Goal: Information Seeking & Learning: Learn about a topic

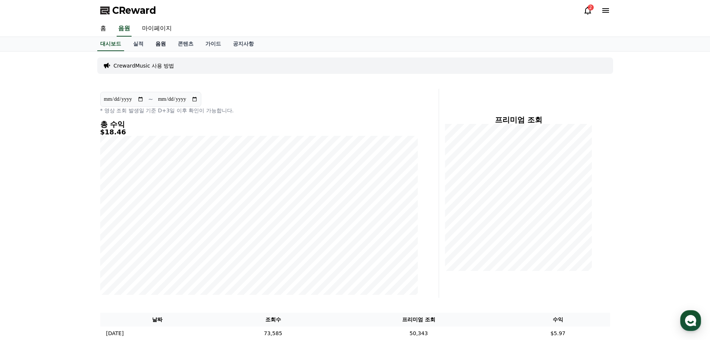
drag, startPoint x: 168, startPoint y: 44, endPoint x: 163, endPoint y: 44, distance: 5.6
click at [168, 44] on link "음원" at bounding box center [161, 44] width 22 height 14
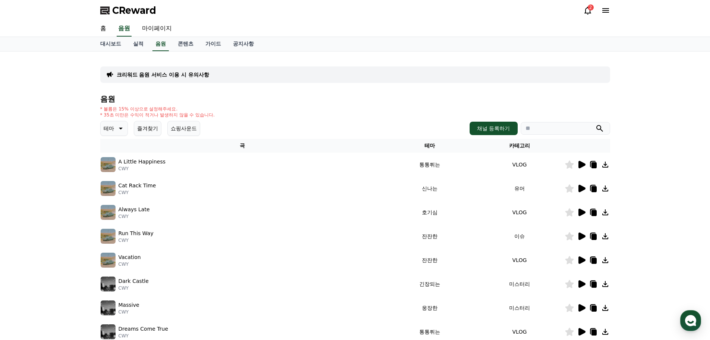
click at [590, 11] on icon at bounding box center [588, 11] width 7 height 8
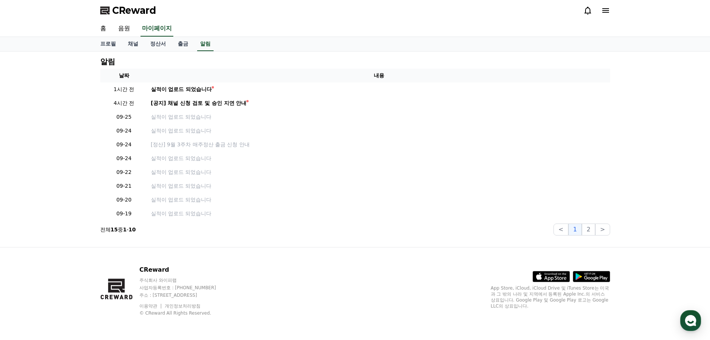
click at [590, 12] on icon at bounding box center [588, 11] width 7 height 8
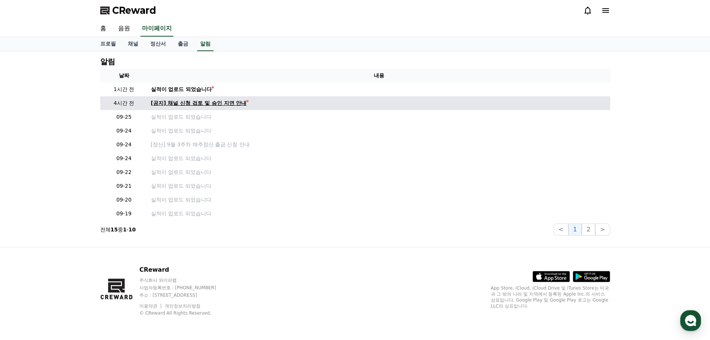
click at [190, 104] on div "[공지] 채널 신청 검토 및 승인 지연 안내" at bounding box center [199, 103] width 96 height 8
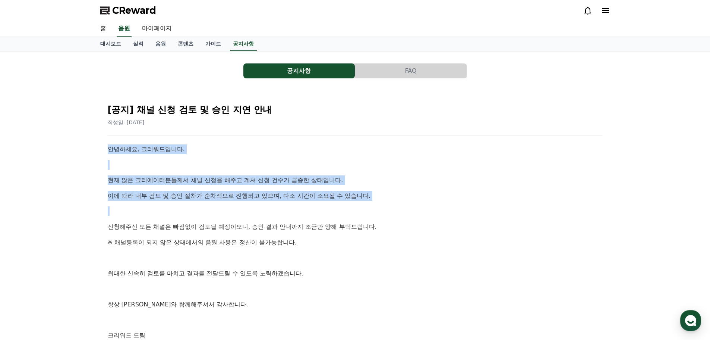
drag, startPoint x: 106, startPoint y: 153, endPoint x: 322, endPoint y: 216, distance: 224.5
click at [307, 212] on div "[공지] 채널 신청 검토 및 승인 지연 안내 작성일: [DATE] 안녕하세요, 크리워드입니다. 현재 많은 크리에이터분들께서 채널 신청을 해주고…" at bounding box center [355, 230] width 498 height 268
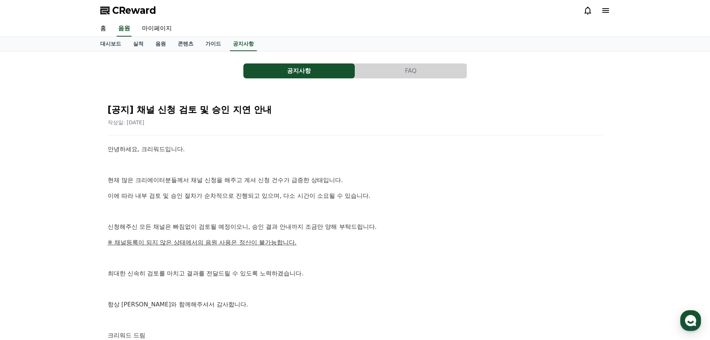
click at [337, 220] on div "안녕하세요, 크리워드입니다. 현재 많은 크리에이터분들께서 채널 신청을 해주고 계셔 신청 건수가 급증한 상태입니다. 이에 따라 내부 검토 및 승…" at bounding box center [355, 242] width 495 height 196
drag, startPoint x: 404, startPoint y: 166, endPoint x: 412, endPoint y: 202, distance: 36.7
click at [404, 176] on div "[공지] 채널 신청 검토 및 승인 지연 안내 작성일: [DATE] 안녕하세요, 크리워드입니다. 현재 많은 크리에이터분들께서 채널 신청을 해주고…" at bounding box center [355, 230] width 498 height 268
drag, startPoint x: 414, startPoint y: 206, endPoint x: 396, endPoint y: 139, distance: 69.5
click at [414, 206] on div "안녕하세요, 크리워드입니다. 현재 많은 크리에이터분들께서 채널 신청을 해주고 계셔 신청 건수가 급증한 상태입니다. 이에 따라 내부 검토 및 승…" at bounding box center [355, 242] width 495 height 196
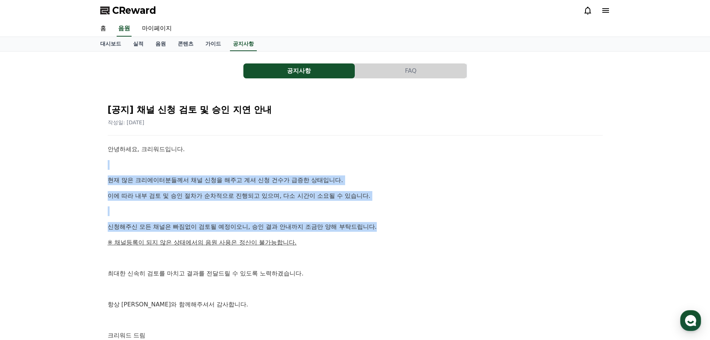
drag, startPoint x: 395, startPoint y: 137, endPoint x: 378, endPoint y: 237, distance: 101.0
click at [379, 232] on div "[공지] 채널 신청 검토 및 승인 지연 안내 작성일: [DATE] 안녕하세요, 크리워드입니다. 현재 많은 크리에이터분들께서 채널 신청을 해주고…" at bounding box center [355, 230] width 498 height 268
drag, startPoint x: 378, startPoint y: 237, endPoint x: 397, endPoint y: 164, distance: 75.4
click at [378, 236] on div "안녕하세요, 크리워드입니다. 현재 많은 크리에이터분들께서 채널 신청을 해주고 계셔 신청 건수가 급증한 상태입니다. 이에 따라 내부 검토 및 승…" at bounding box center [355, 242] width 495 height 196
drag, startPoint x: 406, startPoint y: 122, endPoint x: 399, endPoint y: 189, distance: 67.6
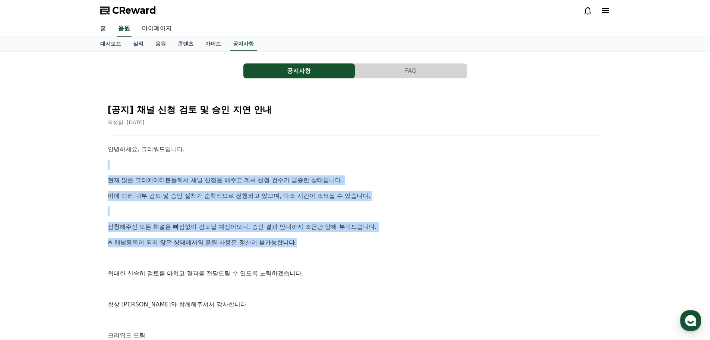
click at [401, 164] on div "[공지] 채널 신청 검토 및 승인 지연 안내 작성일: [DATE] 안녕하세요, 크리워드입니다. 현재 많은 크리에이터분들께서 채널 신청을 해주고…" at bounding box center [355, 230] width 498 height 268
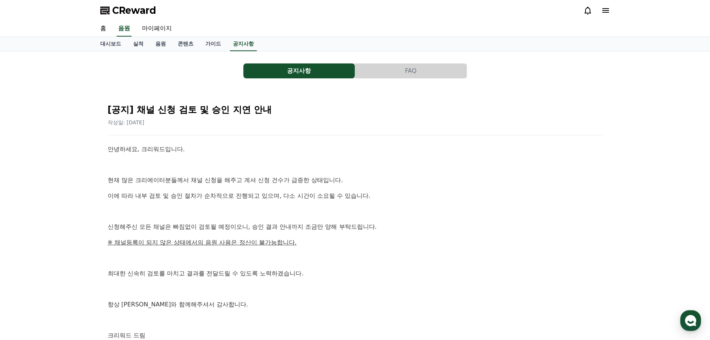
click at [399, 189] on div "안녕하세요, 크리워드입니다. 현재 많은 크리에이터분들께서 채널 신청을 해주고 계셔 신청 건수가 급증한 상태입니다. 이에 따라 내부 검토 및 승…" at bounding box center [355, 242] width 495 height 196
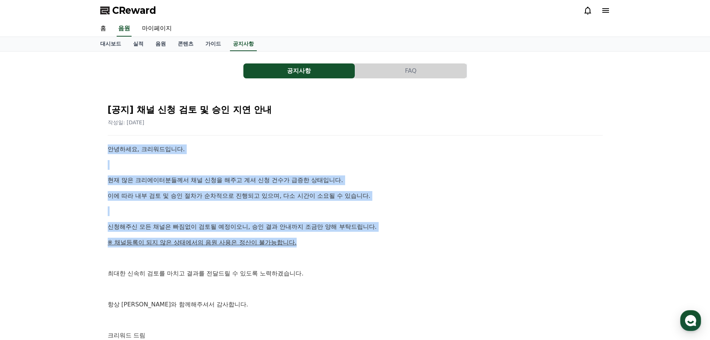
drag, startPoint x: 402, startPoint y: 131, endPoint x: 369, endPoint y: 242, distance: 115.7
click at [369, 242] on div "[공지] 채널 신청 검토 및 승인 지연 안내 작성일: [DATE] 안녕하세요, 크리워드입니다. 현재 많은 크리에이터분들께서 채널 신청을 해주고…" at bounding box center [355, 230] width 498 height 268
click at [369, 241] on p "※ 채널등록이 되지 않은 상태에서의 음원 사용은 정산이 불가능합니다." at bounding box center [355, 243] width 495 height 10
drag, startPoint x: 398, startPoint y: 135, endPoint x: 370, endPoint y: 260, distance: 127.7
click at [373, 249] on div "[공지] 채널 신청 검토 및 승인 지연 안내 작성일: [DATE] 안녕하세요, 크리워드입니다. 현재 많은 크리에이터분들께서 채널 신청을 해주고…" at bounding box center [355, 230] width 498 height 268
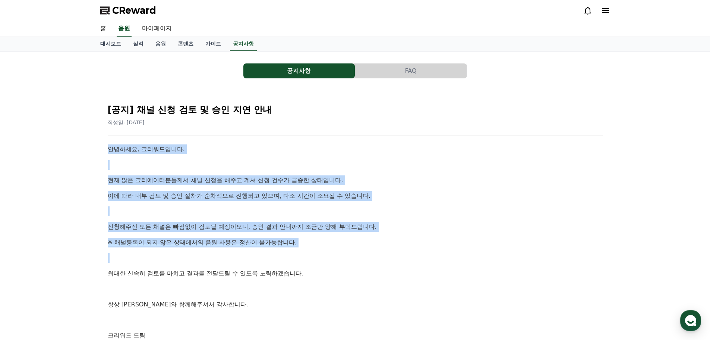
click at [370, 262] on p at bounding box center [355, 258] width 495 height 10
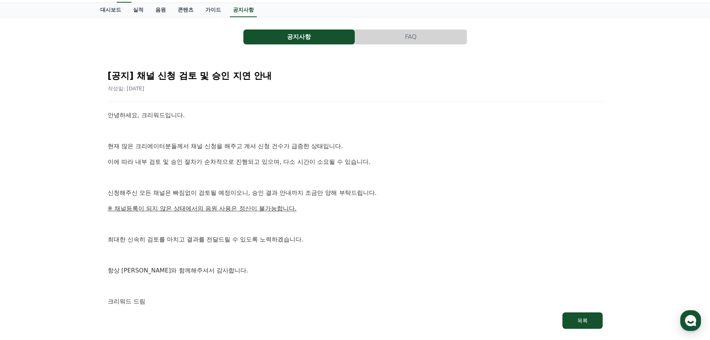
scroll to position [129, 0]
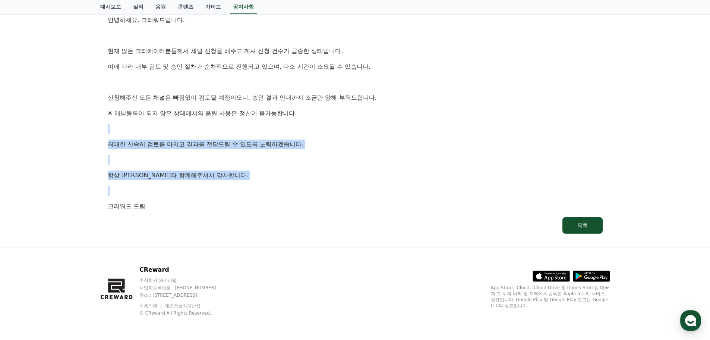
drag, startPoint x: 347, startPoint y: 111, endPoint x: 343, endPoint y: 197, distance: 85.5
click at [344, 193] on div "안녕하세요, 크리워드입니다. 현재 많은 크리에이터분들께서 채널 신청을 해주고 계셔 신청 건수가 급증한 상태입니다. 이에 따라 내부 검토 및 승…" at bounding box center [355, 113] width 495 height 196
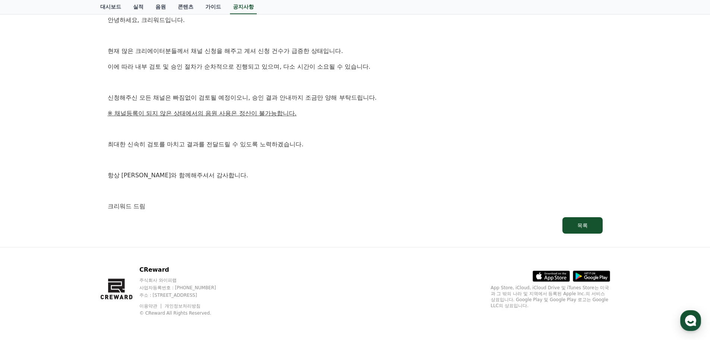
click at [342, 198] on div "안녕하세요, 크리워드입니다. 현재 많은 크리에이터분들께서 채널 신청을 해주고 계셔 신청 건수가 급증한 상태입니다. 이에 따라 내부 검토 및 승…" at bounding box center [355, 113] width 495 height 196
drag, startPoint x: 354, startPoint y: 134, endPoint x: 320, endPoint y: 220, distance: 92.1
click at [327, 209] on div "안녕하세요, 크리워드입니다. 현재 많은 크리에이터분들께서 채널 신청을 해주고 계셔 신청 건수가 급증한 상태입니다. 이에 따라 내부 검토 및 승…" at bounding box center [355, 113] width 495 height 196
click at [320, 220] on link "목록" at bounding box center [355, 225] width 495 height 16
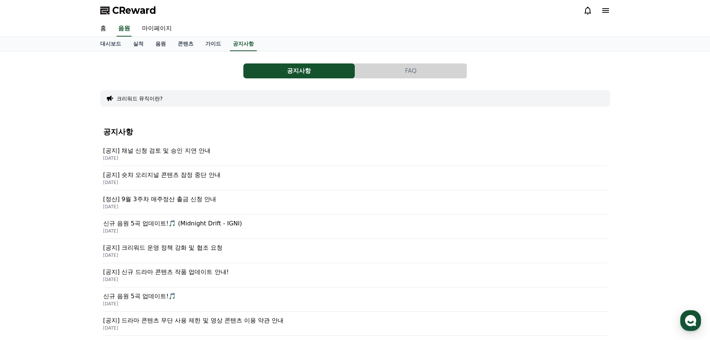
click at [325, 214] on div "공지사항 [공지] 채널 신청 검토 및 승인 지연 안내 [DATE] [공지] 숏챠 오리지널 콘텐츠 잠정 중단 안내 [DATE] [정산] 9월 3…" at bounding box center [355, 317] width 504 height 390
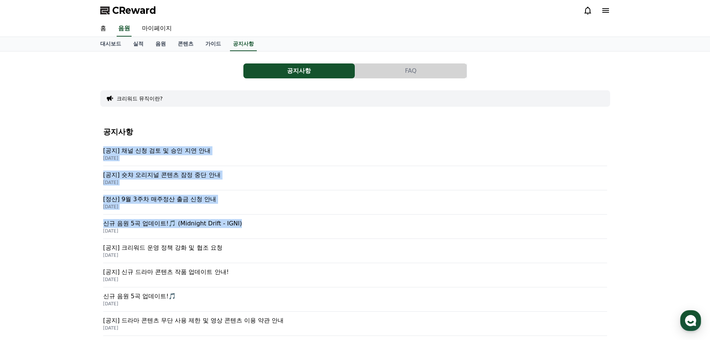
click at [363, 141] on div "공지사항 [공지] 채널 신청 검토 및 승인 지연 안내 [DATE] [공지] 숏챠 오리지널 콘텐츠 잠정 중단 안내 [DATE] [정산] 9월 3…" at bounding box center [355, 317] width 504 height 390
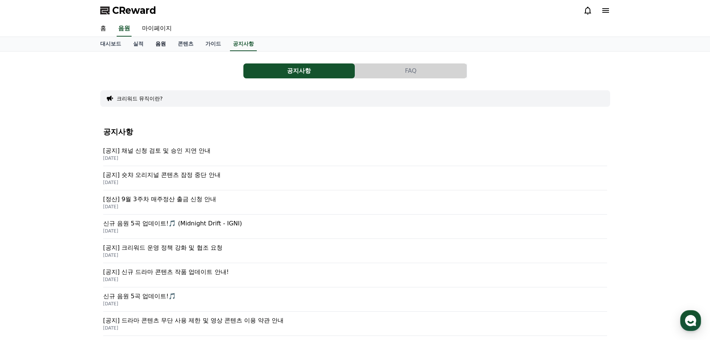
click at [158, 47] on link "음원" at bounding box center [161, 44] width 22 height 14
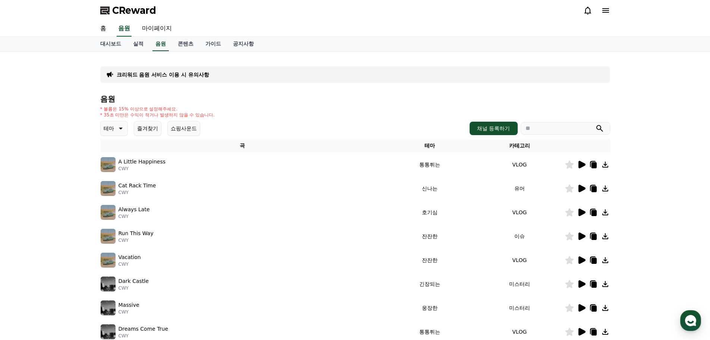
click at [184, 125] on button "쇼핑사운드" at bounding box center [183, 128] width 33 height 15
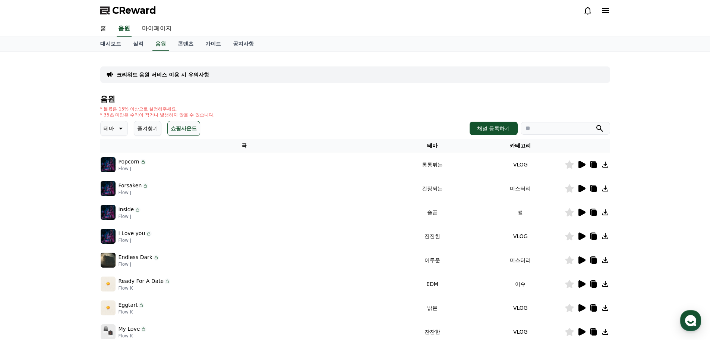
click at [428, 106] on div "* 볼륨은 15% 이상으로 설정해주세요. * 35초 미만은 수익이 적거나 발생하지 않을 수 있습니다." at bounding box center [355, 112] width 510 height 12
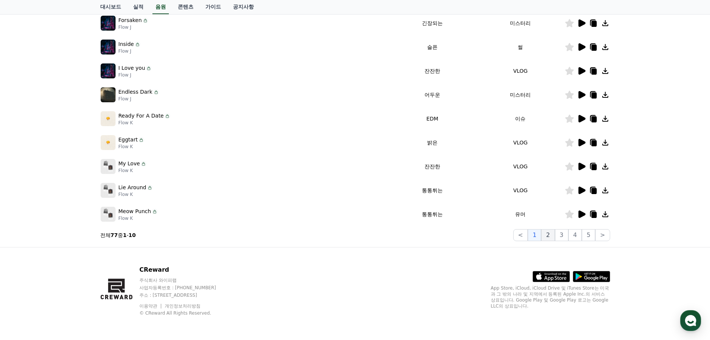
click at [549, 238] on button "2" at bounding box center [547, 235] width 13 height 12
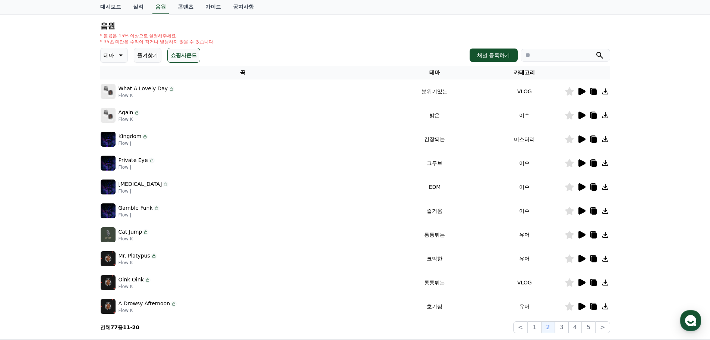
scroll to position [128, 0]
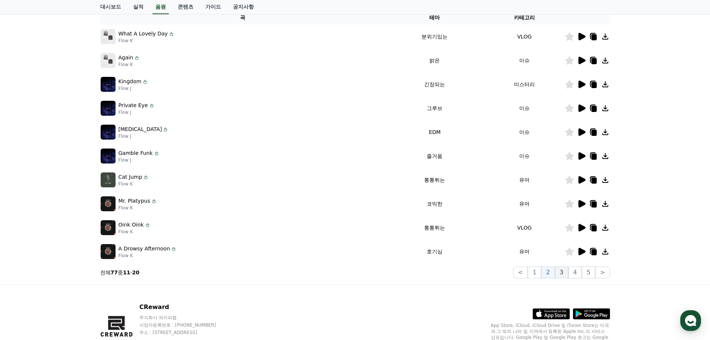
click at [563, 274] on button "3" at bounding box center [561, 272] width 13 height 12
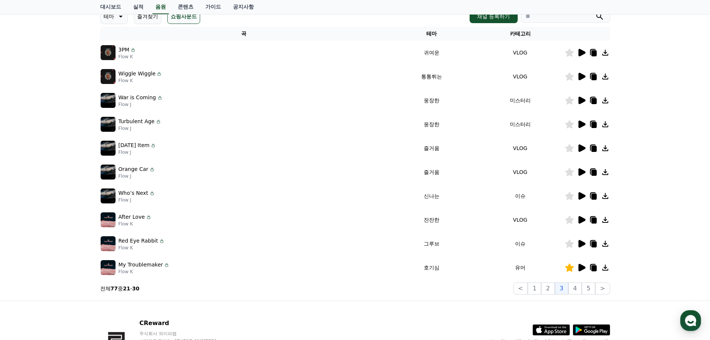
scroll to position [165, 0]
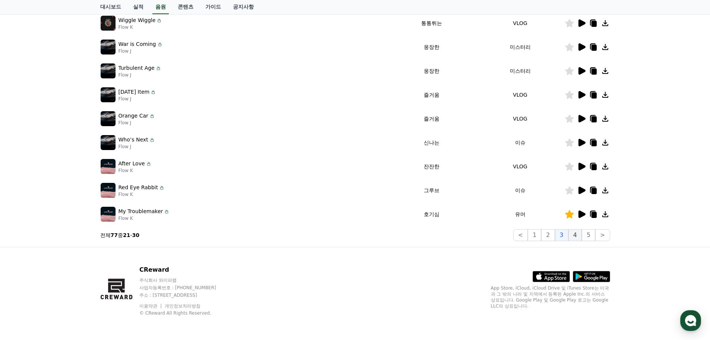
click at [574, 237] on button "4" at bounding box center [575, 235] width 13 height 12
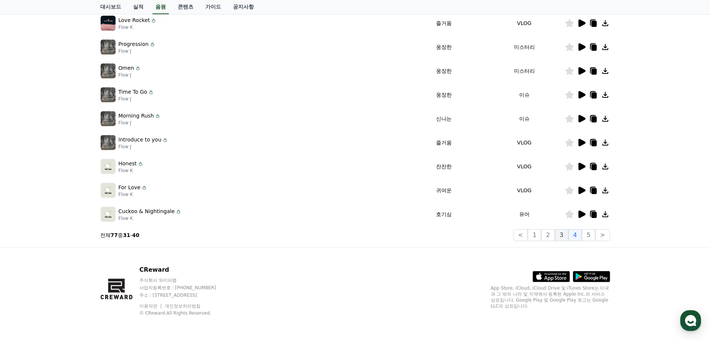
click at [568, 235] on button "3" at bounding box center [561, 235] width 13 height 12
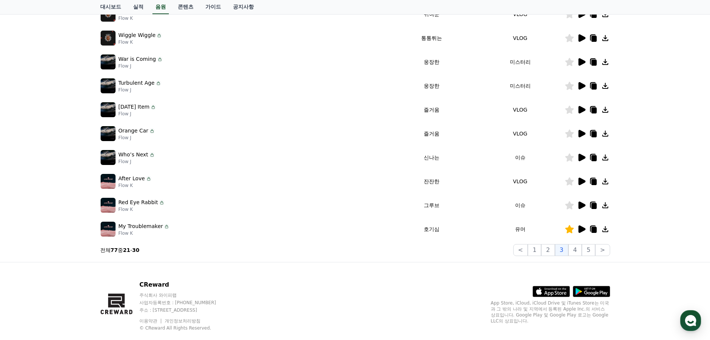
scroll to position [165, 0]
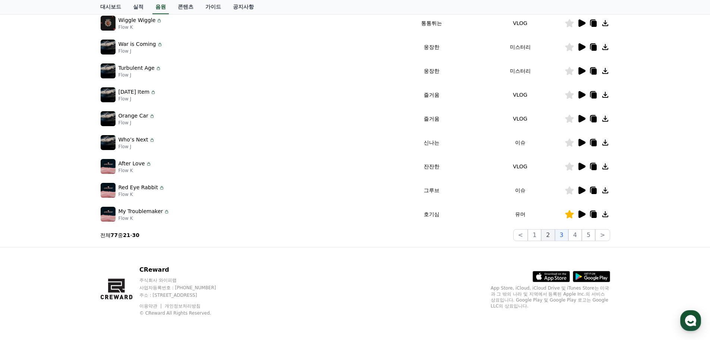
click at [550, 239] on button "2" at bounding box center [547, 235] width 13 height 12
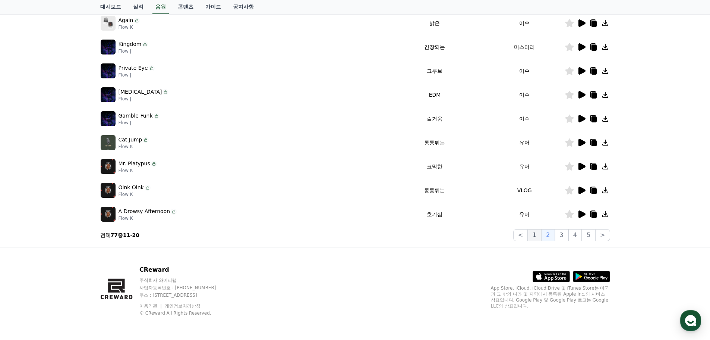
click at [538, 239] on button "1" at bounding box center [534, 235] width 13 height 12
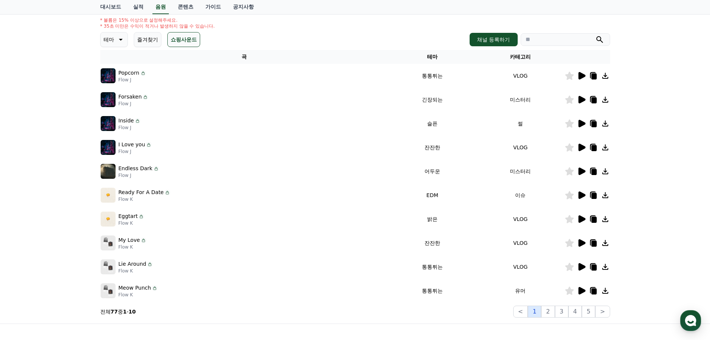
scroll to position [53, 0]
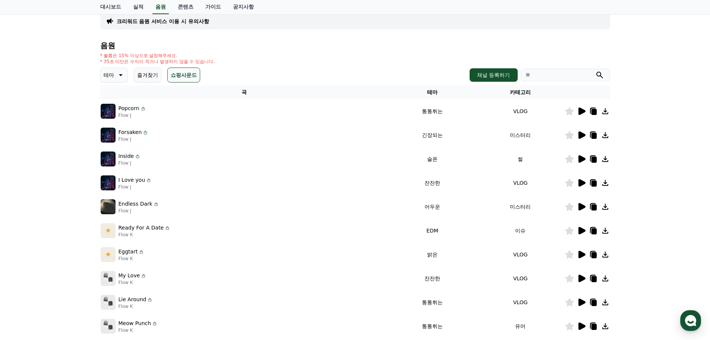
click at [583, 113] on icon at bounding box center [582, 110] width 7 height 7
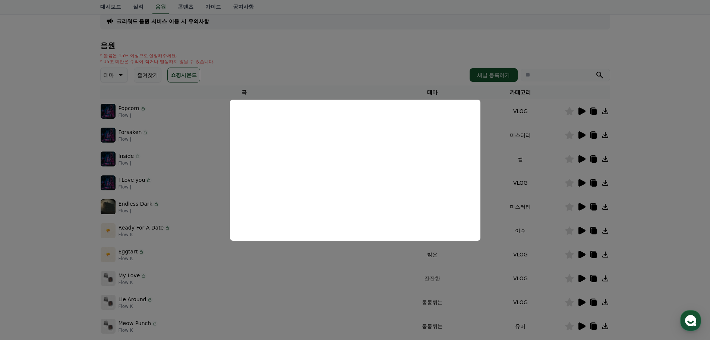
click at [675, 193] on button "close modal" at bounding box center [355, 170] width 710 height 340
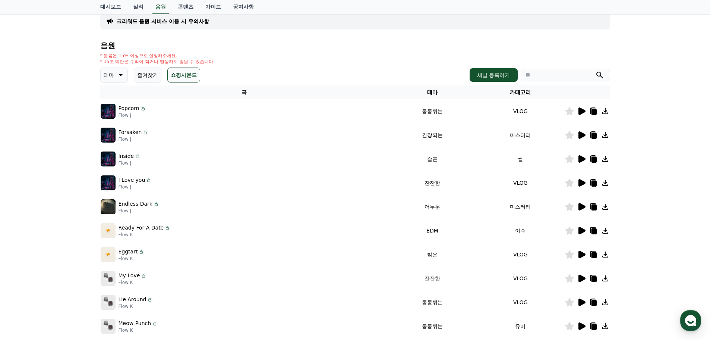
click at [583, 132] on icon at bounding box center [581, 135] width 9 height 9
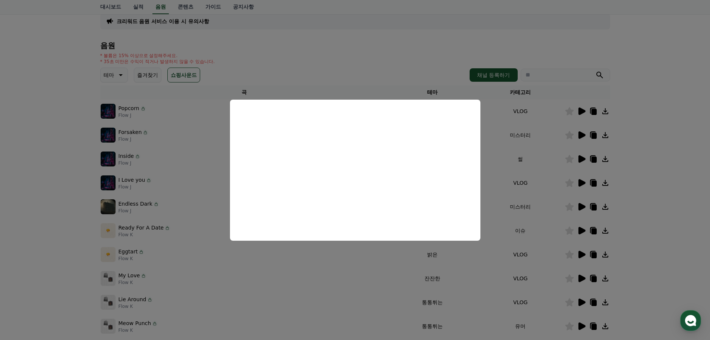
click at [639, 158] on button "close modal" at bounding box center [355, 170] width 710 height 340
click at [640, 158] on div "크리워드 음원 서비스 이용 시 유의사항 음원 * 볼륨은 15% 이상으로 설정해주세요. * 35초 미만은 수익이 적거나 발생하지 않을 수 있습니…" at bounding box center [355, 178] width 710 height 361
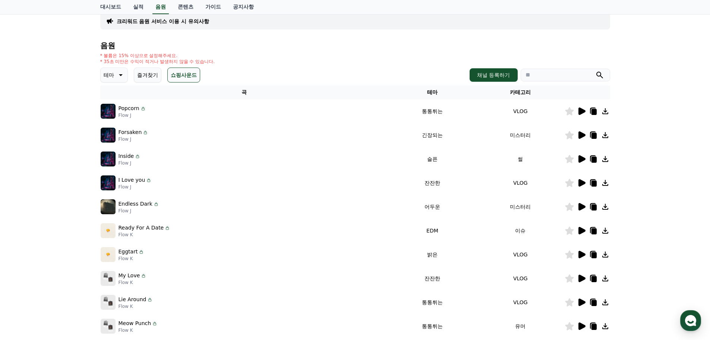
click at [581, 159] on icon at bounding box center [582, 158] width 7 height 7
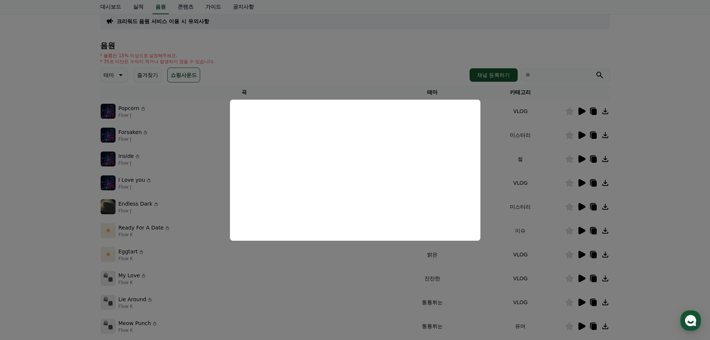
click at [0, 191] on button "close modal" at bounding box center [355, 170] width 710 height 340
click at [1, 191] on div "크리워드 음원 서비스 이용 시 유의사항 음원 * 볼륨은 15% 이상으로 설정해주세요. * 35초 미만은 수익이 적거나 발생하지 않을 수 있습니…" at bounding box center [355, 178] width 710 height 361
click at [28, 191] on div "크리워드 음원 서비스 이용 시 유의사항 음원 * 볼륨은 15% 이상으로 설정해주세요. * 35초 미만은 수익이 적거나 발생하지 않을 수 있습니…" at bounding box center [355, 178] width 710 height 361
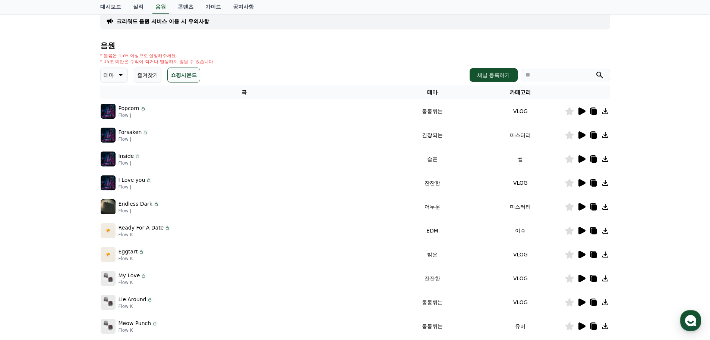
click at [580, 205] on icon at bounding box center [582, 206] width 7 height 7
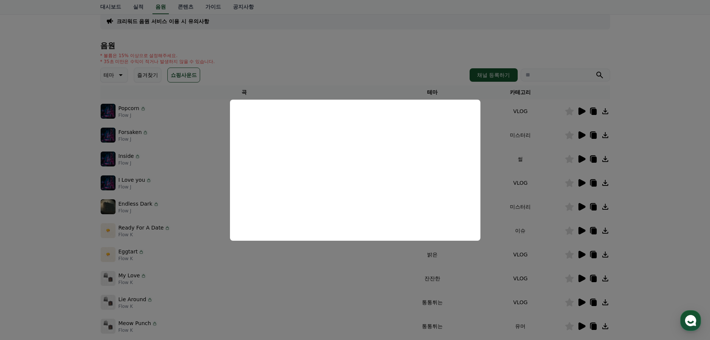
click at [647, 174] on button "close modal" at bounding box center [355, 170] width 710 height 340
click at [647, 174] on div "크리워드 음원 서비스 이용 시 유의사항 음원 * 볼륨은 15% 이상으로 설정해주세요. * 35초 미만은 수익이 적거나 발생하지 않을 수 있습니…" at bounding box center [355, 178] width 710 height 361
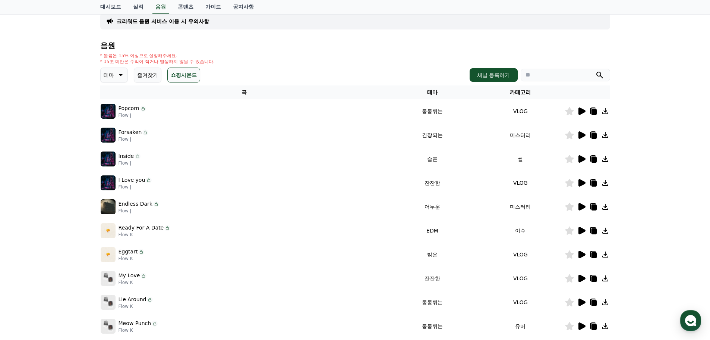
click at [656, 174] on div "크리워드 음원 서비스 이용 시 유의사항 음원 * 볼륨은 15% 이상으로 설정해주세요. * 35초 미만은 수익이 적거나 발생하지 않을 수 있습니…" at bounding box center [355, 178] width 710 height 361
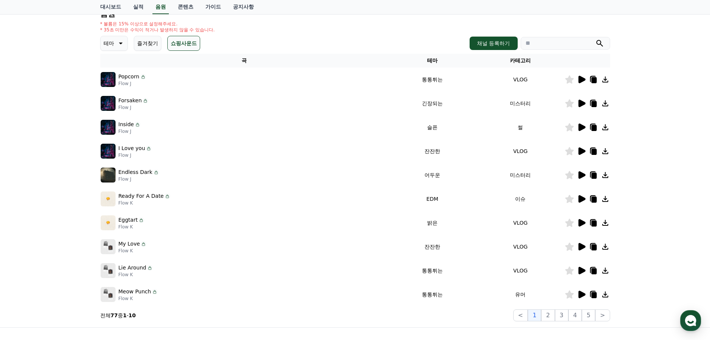
scroll to position [91, 0]
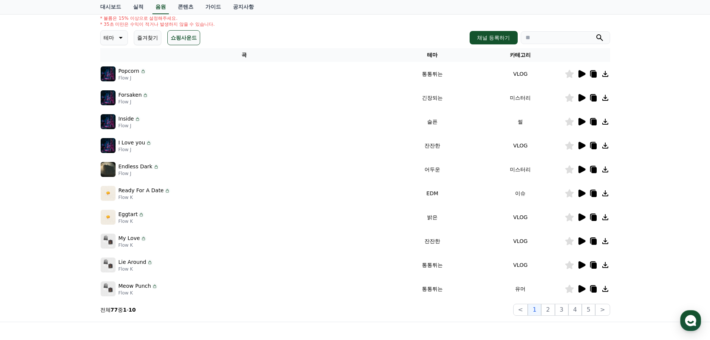
click at [587, 192] on div at bounding box center [587, 193] width 45 height 9
click at [582, 192] on icon at bounding box center [582, 192] width 7 height 7
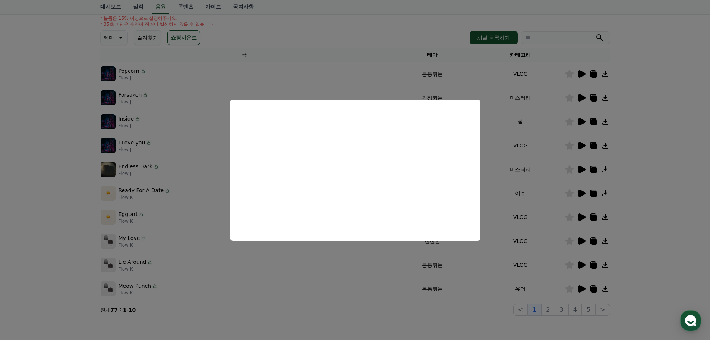
click at [645, 170] on button "close modal" at bounding box center [355, 170] width 710 height 340
click at [645, 170] on div "크리워드 음원 서비스 이용 시 유의사항 음원 * 볼륨은 15% 이상으로 설정해주세요. * 35초 미만은 수익이 적거나 발생하지 않을 수 있습니…" at bounding box center [355, 141] width 710 height 361
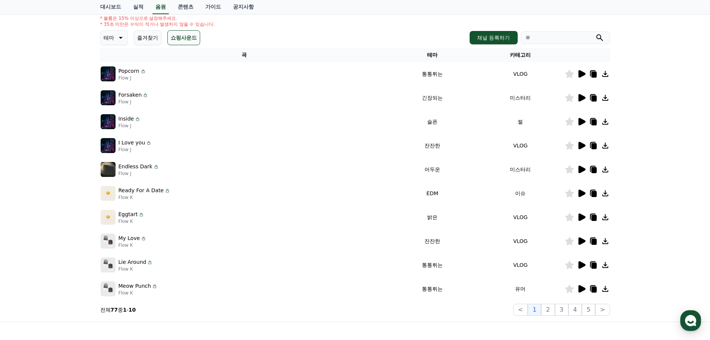
click at [582, 193] on icon at bounding box center [582, 192] width 7 height 7
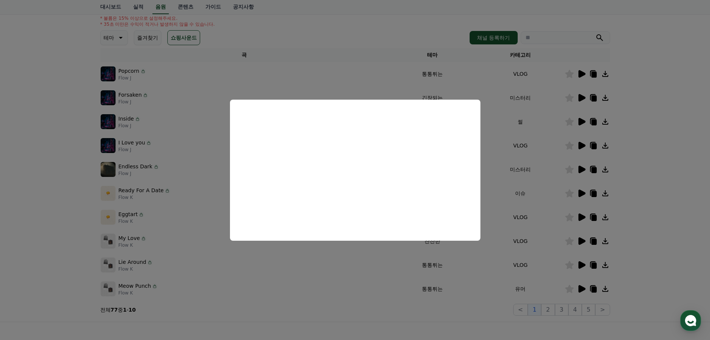
click at [591, 187] on button "close modal" at bounding box center [355, 170] width 710 height 340
click at [639, 186] on div "크리워드 음원 서비스 이용 시 유의사항 음원 * 볼륨은 15% 이상으로 설정해주세요. * 35초 미만은 수익이 적거나 발생하지 않을 수 있습니…" at bounding box center [355, 141] width 710 height 361
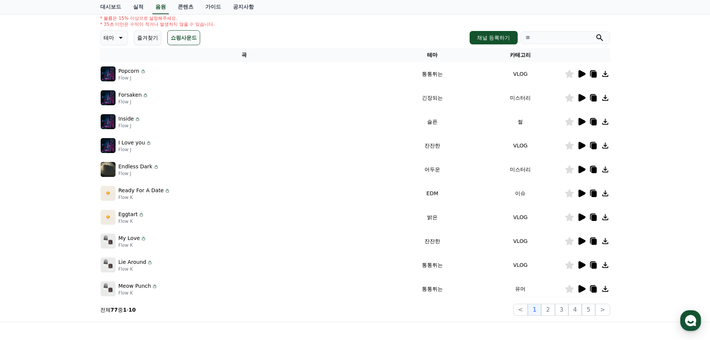
click at [643, 186] on div "크리워드 음원 서비스 이용 시 유의사항 음원 * 볼륨은 15% 이상으로 설정해주세요. * 35초 미만은 수익이 적거나 발생하지 않을 수 있습니…" at bounding box center [355, 141] width 710 height 361
click at [581, 220] on icon at bounding box center [582, 216] width 7 height 7
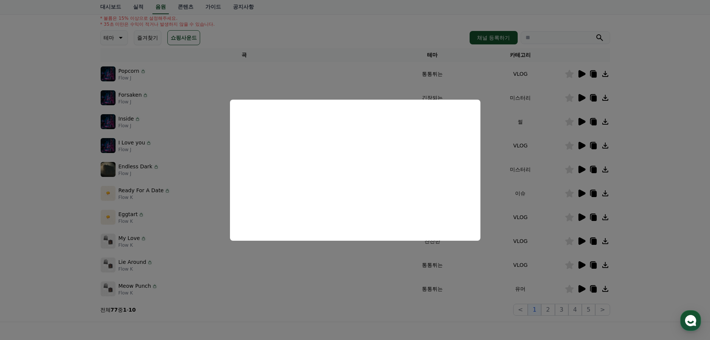
click at [657, 157] on button "close modal" at bounding box center [355, 170] width 710 height 340
click at [657, 157] on div "크리워드 음원 서비스 이용 시 유의사항 음원 * 볼륨은 15% 이상으로 설정해주세요. * 35초 미만은 수익이 적거나 발생하지 않을 수 있습니…" at bounding box center [355, 141] width 710 height 361
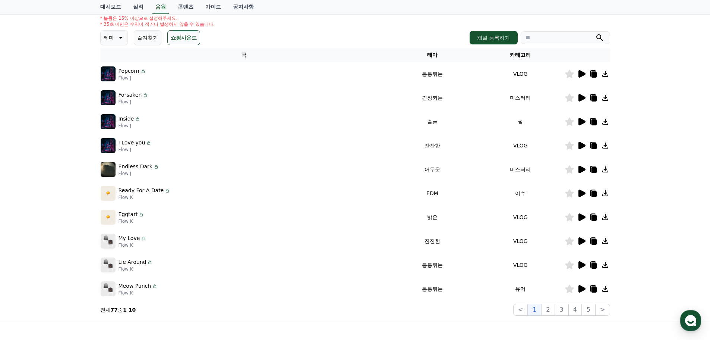
click at [653, 157] on div "크리워드 음원 서비스 이용 시 유의사항 음원 * 볼륨은 15% 이상으로 설정해주세요. * 35초 미만은 수익이 적거나 발생하지 않을 수 있습니…" at bounding box center [355, 141] width 710 height 361
click at [650, 158] on div "크리워드 음원 서비스 이용 시 유의사항 음원 * 볼륨은 15% 이상으로 설정해주세요. * 35초 미만은 수익이 적거나 발생하지 않을 수 있습니…" at bounding box center [355, 141] width 710 height 361
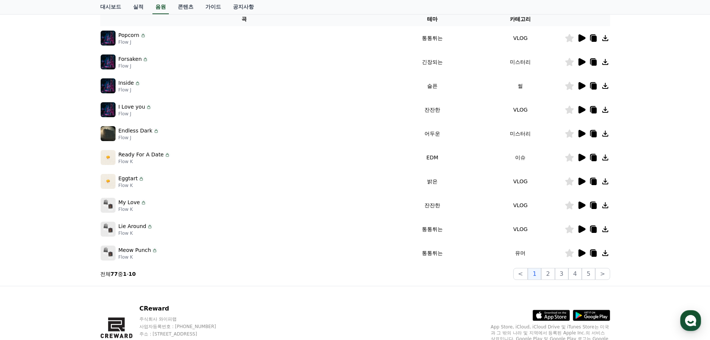
scroll to position [128, 0]
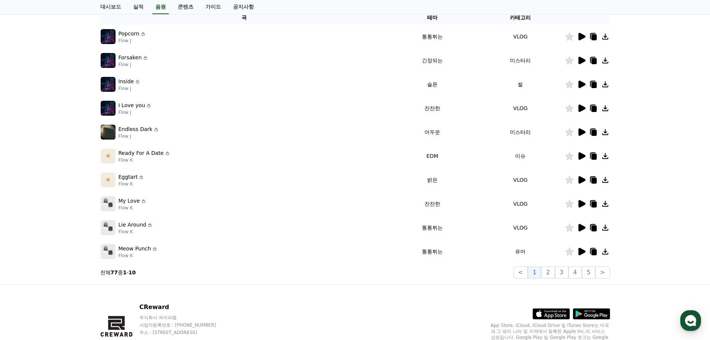
click at [581, 252] on icon at bounding box center [582, 251] width 7 height 7
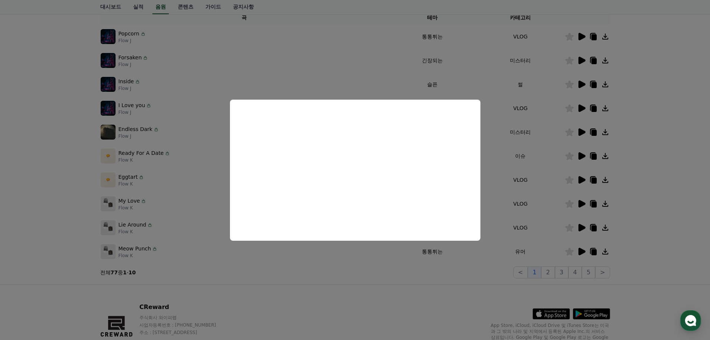
click at [648, 202] on button "close modal" at bounding box center [355, 170] width 710 height 340
click at [648, 202] on div "크리워드 음원 서비스 이용 시 유의사항 음원 * 볼륨은 15% 이상으로 설정해주세요. * 35초 미만은 수익이 적거나 발생하지 않을 수 있습니…" at bounding box center [355, 104] width 710 height 361
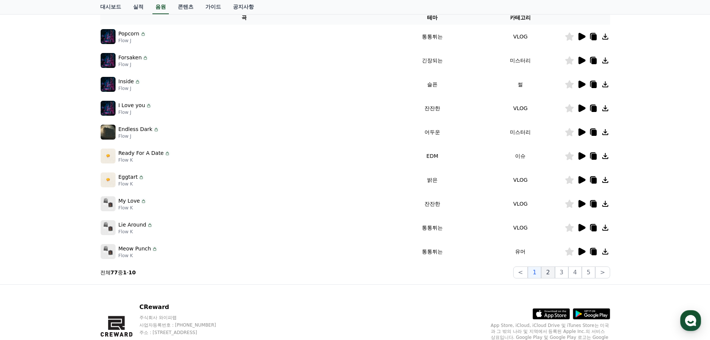
click at [548, 272] on button "2" at bounding box center [547, 272] width 13 height 12
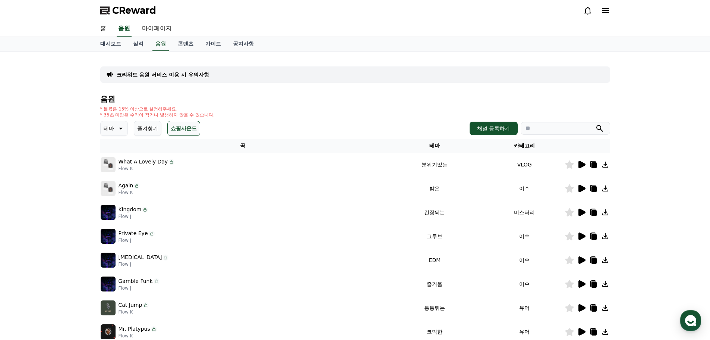
click at [580, 166] on icon at bounding box center [582, 164] width 7 height 7
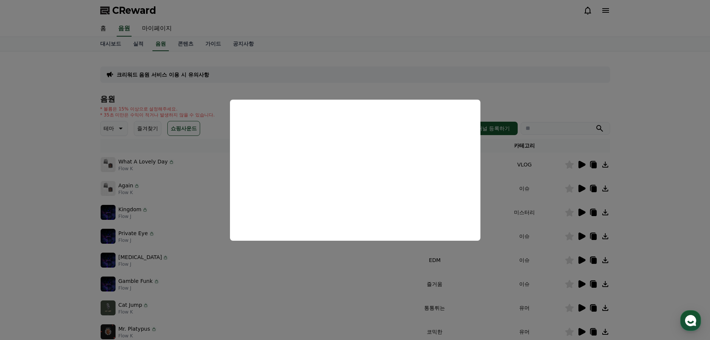
click at [54, 208] on button "close modal" at bounding box center [355, 170] width 710 height 340
click at [53, 209] on div "크리워드 음원 서비스 이용 시 유의사항 음원 * 볼륨은 15% 이상으로 설정해주세요. * 35초 미만은 수익이 적거나 발생하지 않을 수 있습니…" at bounding box center [355, 231] width 710 height 361
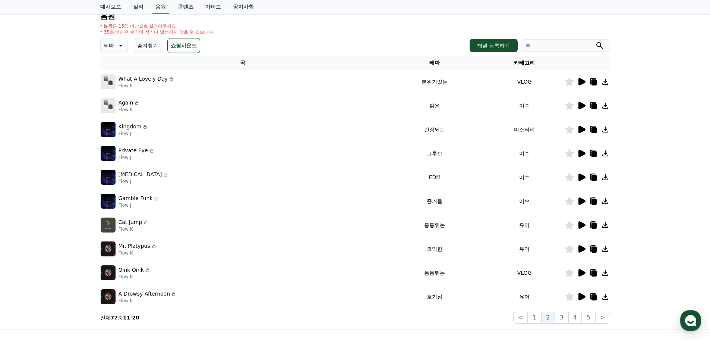
scroll to position [112, 0]
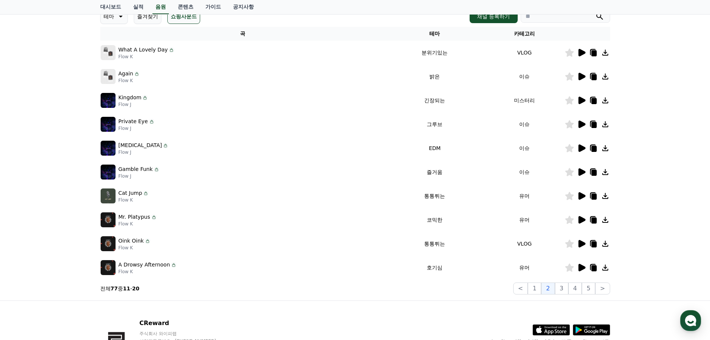
click at [582, 198] on icon at bounding box center [582, 195] width 7 height 7
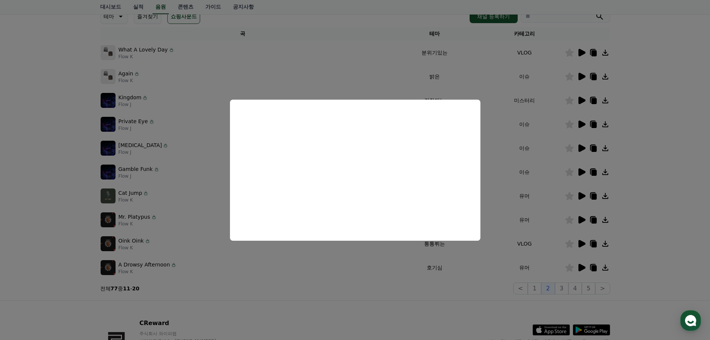
drag, startPoint x: 33, startPoint y: 231, endPoint x: 37, endPoint y: 231, distance: 3.7
click at [34, 231] on button "close modal" at bounding box center [355, 170] width 710 height 340
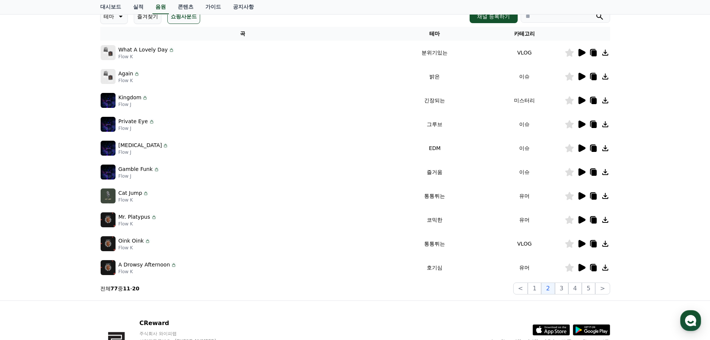
click at [58, 252] on div "크리워드 음원 서비스 이용 시 유의사항 음원 * 볼륨은 15% 이상으로 설정해주세요. * 35초 미만은 수익이 적거나 발생하지 않을 수 있습니…" at bounding box center [355, 120] width 710 height 361
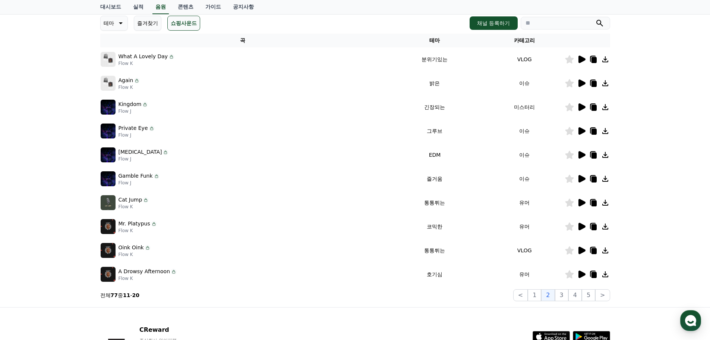
scroll to position [0, 0]
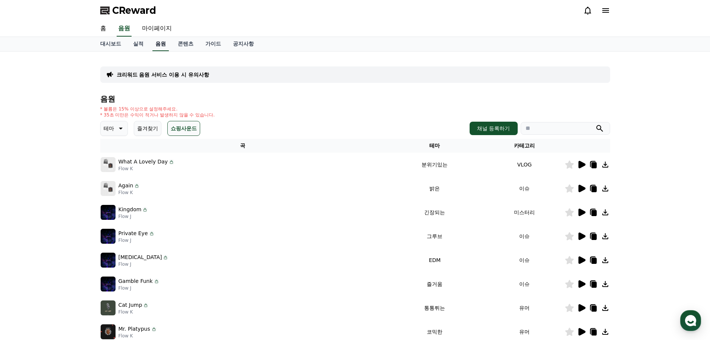
click at [168, 47] on link "음원" at bounding box center [161, 44] width 16 height 14
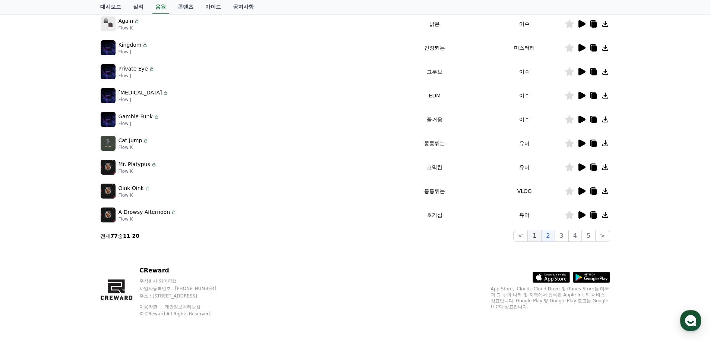
scroll to position [165, 0]
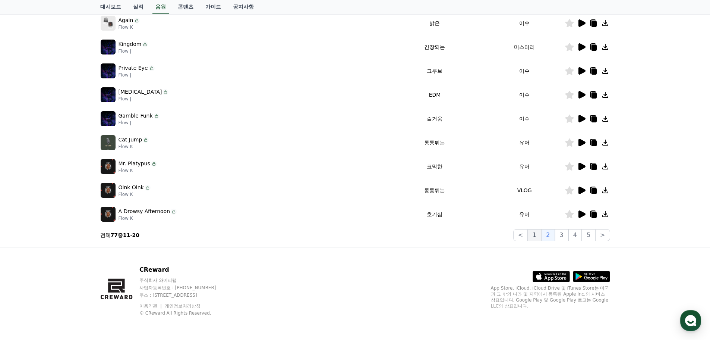
click at [535, 238] on button "1" at bounding box center [534, 235] width 13 height 12
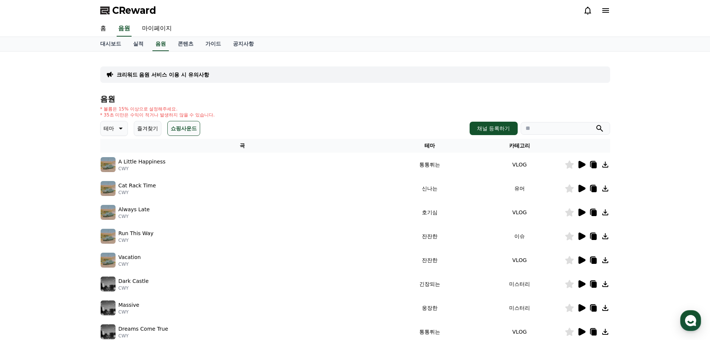
click at [185, 125] on button "쇼핑사운드" at bounding box center [183, 128] width 33 height 15
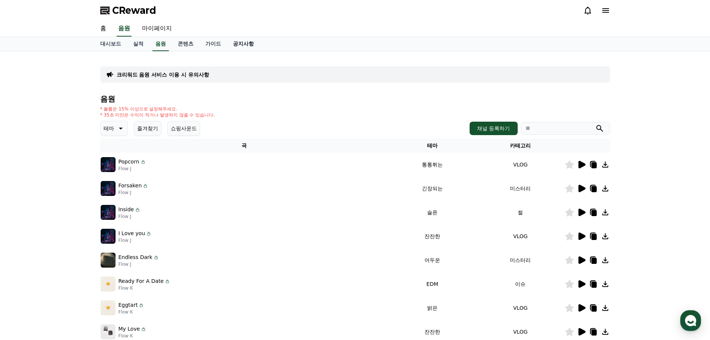
click at [246, 46] on link "공지사항" at bounding box center [243, 44] width 33 height 14
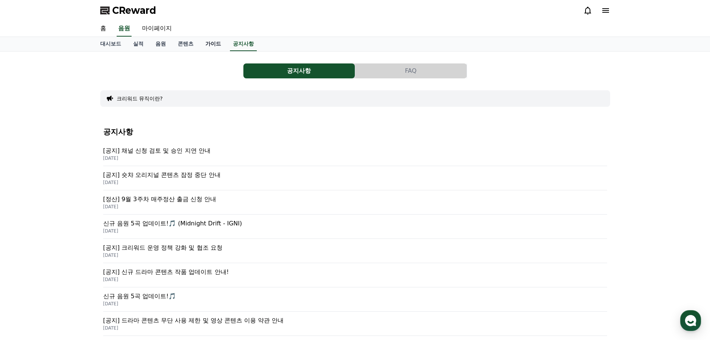
click at [210, 47] on link "가이드" at bounding box center [214, 44] width 28 height 14
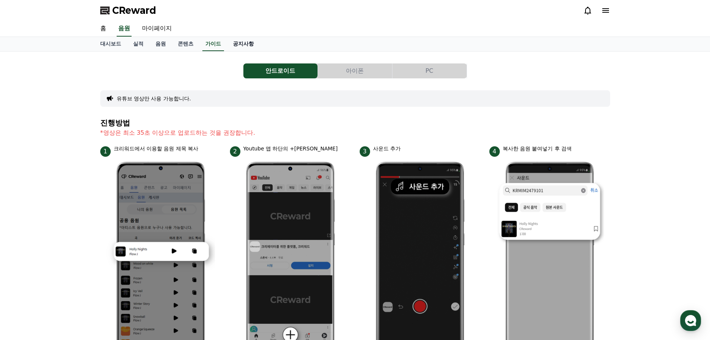
click at [242, 46] on link "공지사항" at bounding box center [243, 44] width 33 height 14
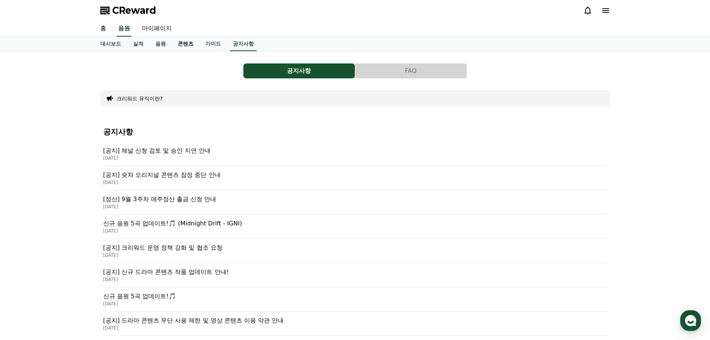
click at [174, 43] on link "콘텐츠" at bounding box center [186, 44] width 28 height 14
click at [165, 44] on link "음원" at bounding box center [161, 44] width 22 height 14
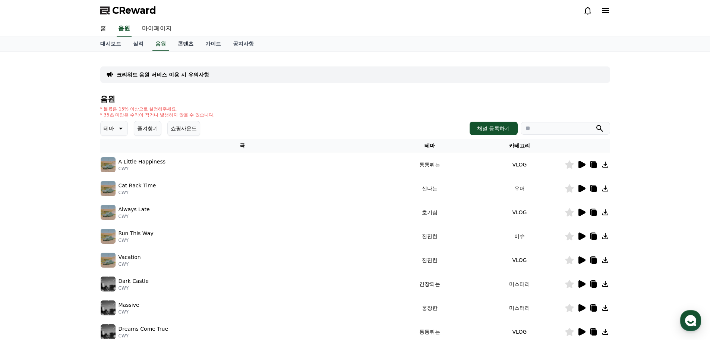
click at [185, 44] on link "콘텐츠" at bounding box center [186, 44] width 28 height 14
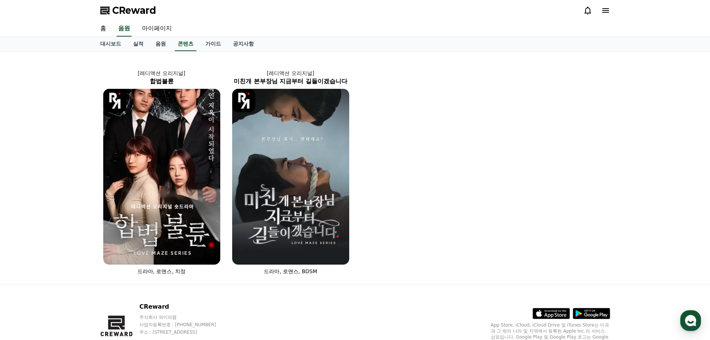
click at [441, 178] on div "[레디액션 오리지널] 합법불륜 드라마, 로맨스, 치정 [레디액션 오리지널] 미친개 본부장님 지금부터 길들이겠습니다 드라마, 로맨스, BDSM" at bounding box center [355, 167] width 516 height 226
click at [437, 177] on div "[레디액션 오리지널] 합법불륜 드라마, 로맨스, 치정 [레디액션 오리지널] 미친개 본부장님 지금부터 길들이겠습니다 드라마, 로맨스, BDSM" at bounding box center [355, 167] width 516 height 226
click at [418, 184] on div "[레디액션 오리지널] 합법불륜 드라마, 로맨스, 치정 [레디액션 오리지널] 미친개 본부장님 지금부터 길들이겠습니다 드라마, 로맨스, BDSM" at bounding box center [355, 167] width 516 height 226
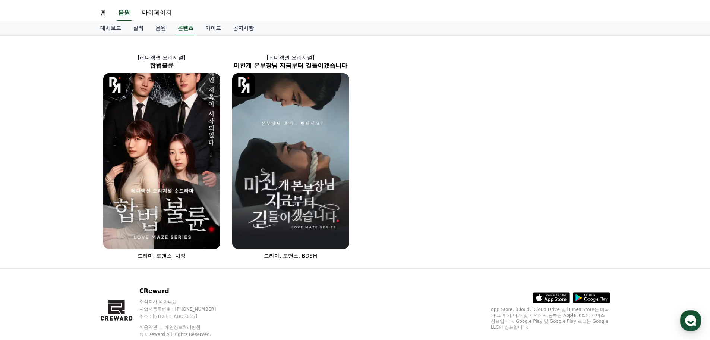
scroll to position [37, 0]
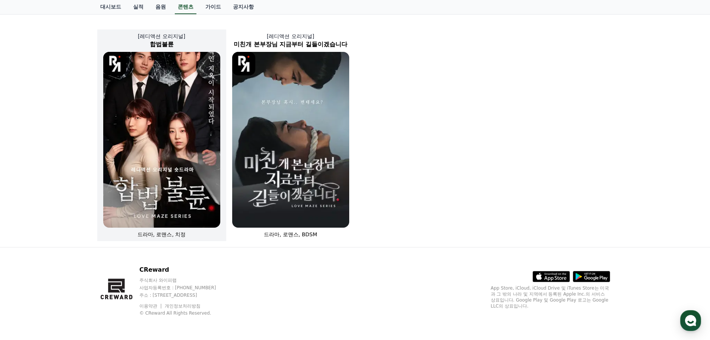
click at [181, 103] on img at bounding box center [161, 140] width 117 height 176
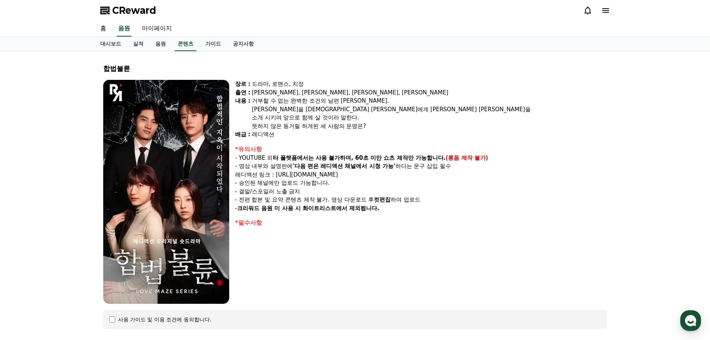
drag, startPoint x: 281, startPoint y: 114, endPoint x: 365, endPoint y: 196, distance: 118.1
click at [356, 189] on div "장르 : 드라마, 로맨스, 치정 출연 : [PERSON_NAME], [PERSON_NAME], [PERSON_NAME], [PERSON_NAM…" at bounding box center [421, 192] width 372 height 224
click at [372, 200] on p "- 전편 합본 및 요약 콘텐츠 제작 불가. 영상 다운로드 후 컷편집 하여 업로드" at bounding box center [421, 199] width 372 height 9
drag, startPoint x: 330, startPoint y: 145, endPoint x: 368, endPoint y: 205, distance: 70.6
click at [364, 201] on div "*유의사항 - YOUTUBE 외 타 플랫폼에서는 사용 불가하며, 60초 미만 쇼츠 제작만 가능합니다. (롱폼 제작 불가) - 영상 내부와 설명…" at bounding box center [421, 179] width 372 height 68
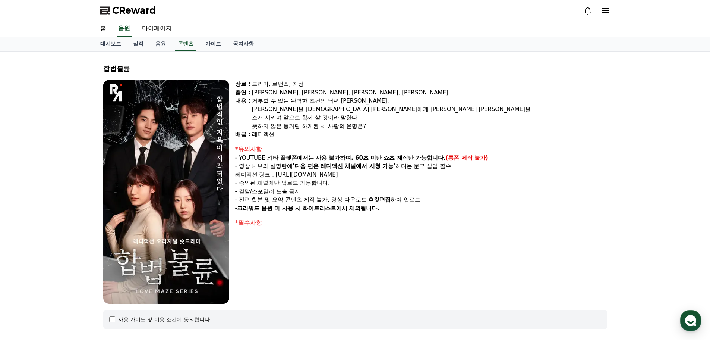
click at [368, 205] on strong "크리워드 음원 미 사용 시 화이트리스트에서 제외됩니다." at bounding box center [308, 208] width 142 height 7
click at [337, 171] on p "레디액션 링크 : [URL][DOMAIN_NAME]" at bounding box center [421, 174] width 372 height 9
click at [374, 172] on p "레디액션 링크 : [URL][DOMAIN_NAME]" at bounding box center [421, 174] width 372 height 9
drag, startPoint x: 377, startPoint y: 171, endPoint x: 280, endPoint y: 174, distance: 96.6
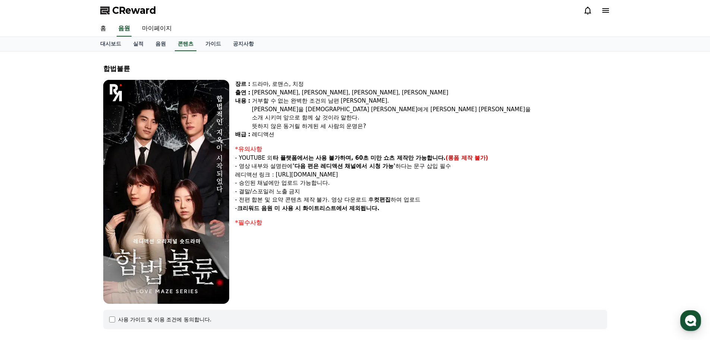
click at [280, 174] on p "레디액션 링크 : [URL][DOMAIN_NAME]" at bounding box center [421, 174] width 372 height 9
copy p "[URL][DOMAIN_NAME]"
